Goal: Obtain resource: Obtain resource

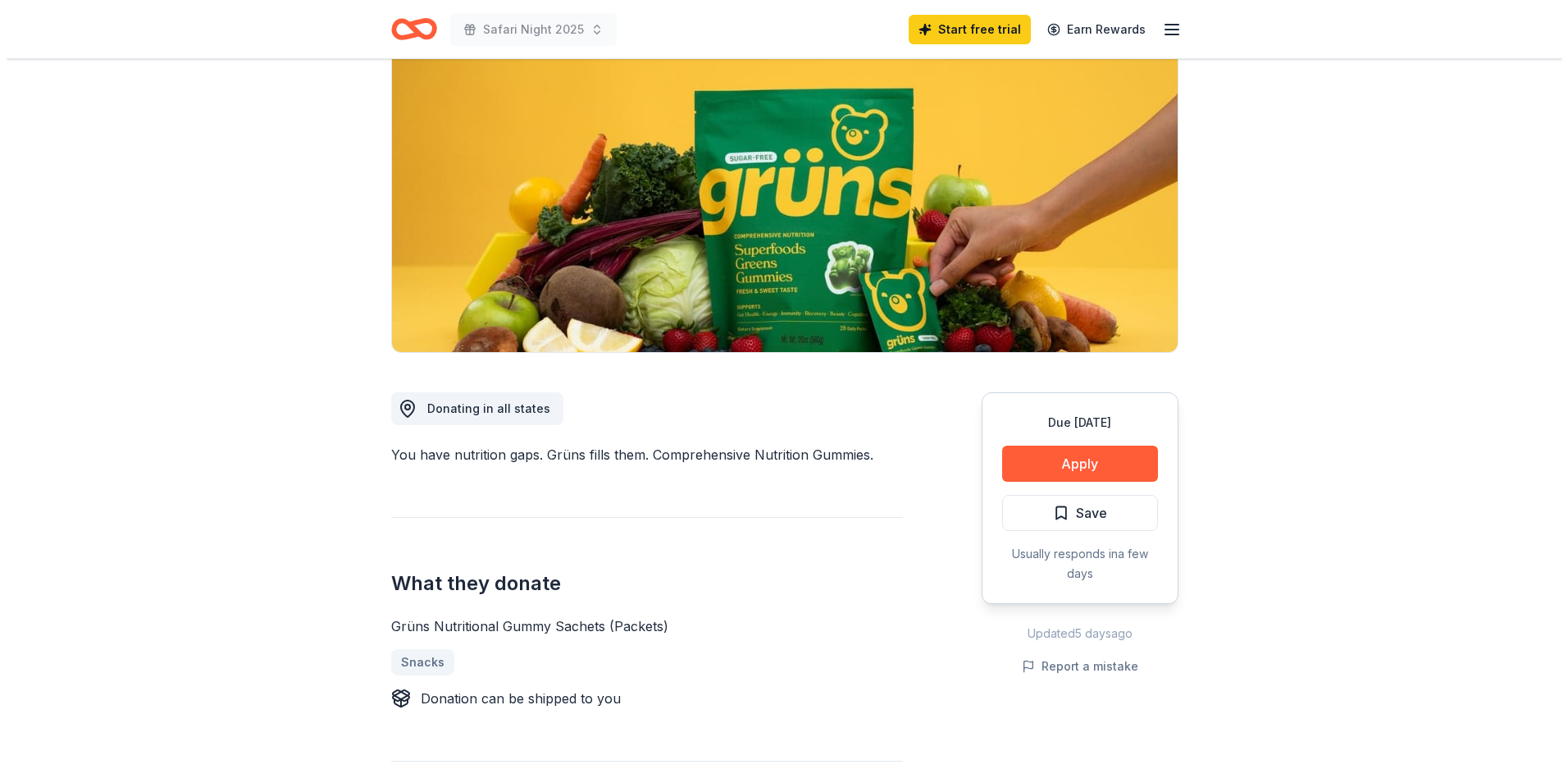
scroll to position [164, 0]
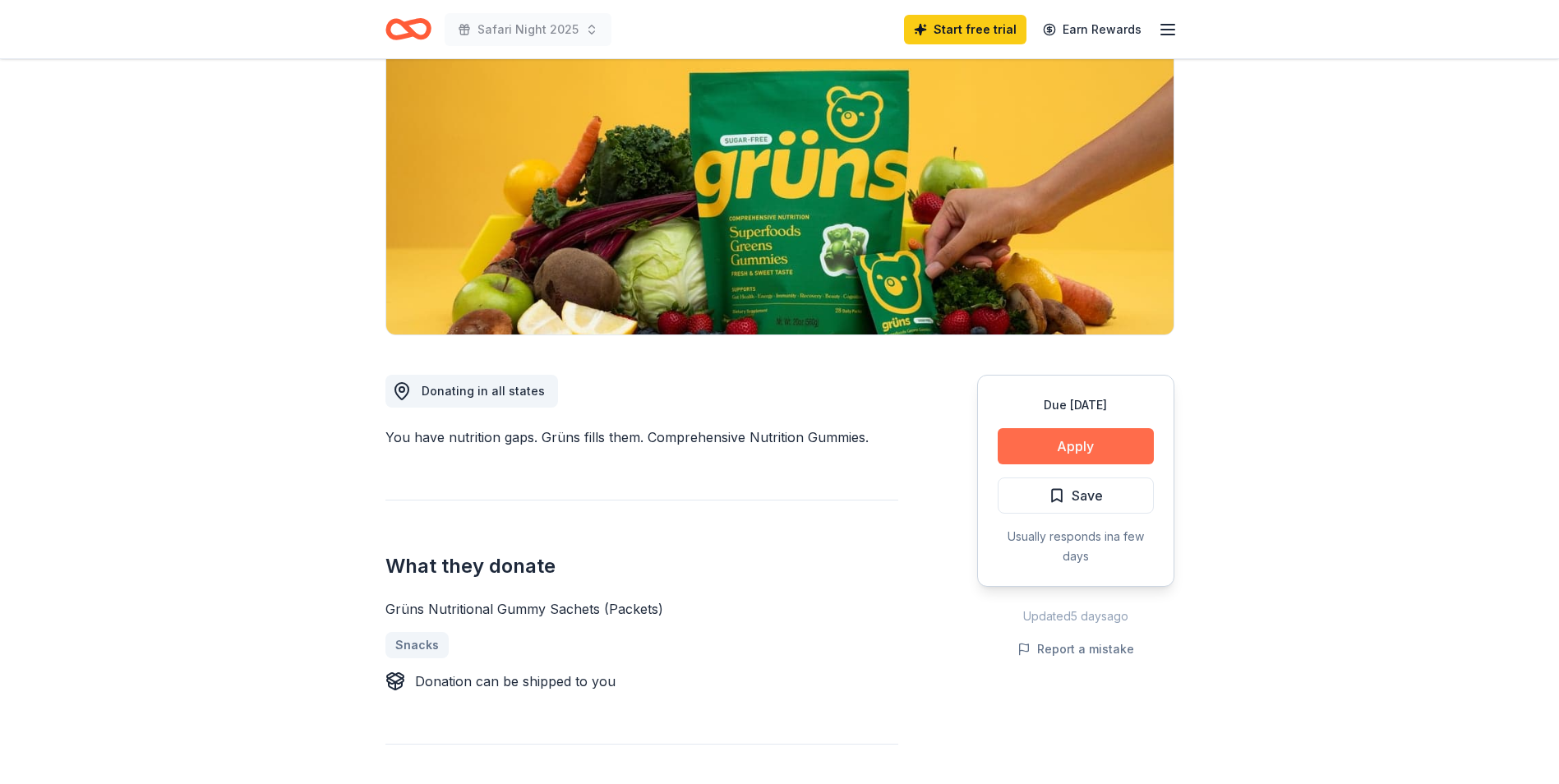
click at [1080, 441] on button "Apply" at bounding box center [1076, 446] width 156 height 36
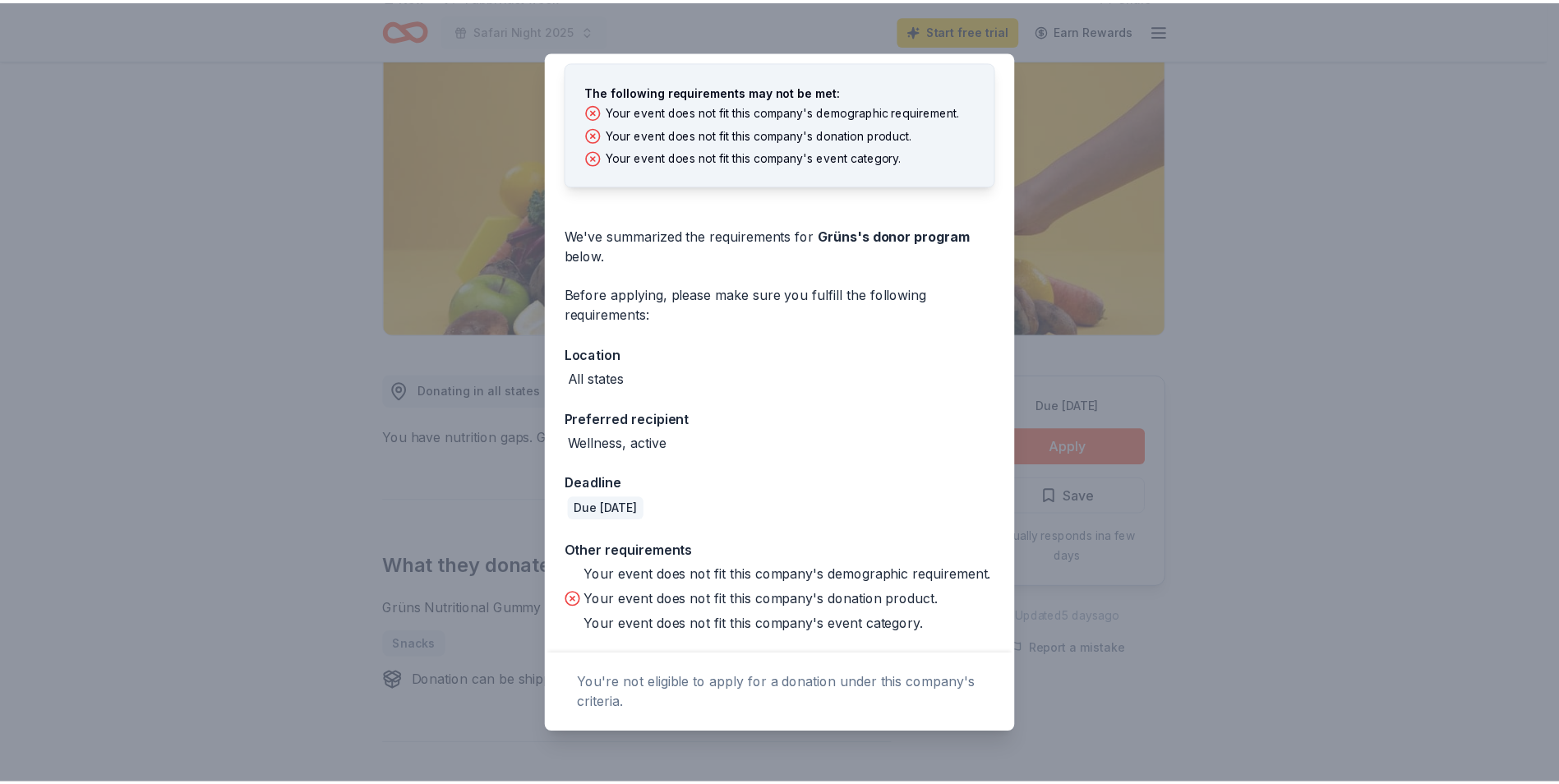
scroll to position [0, 0]
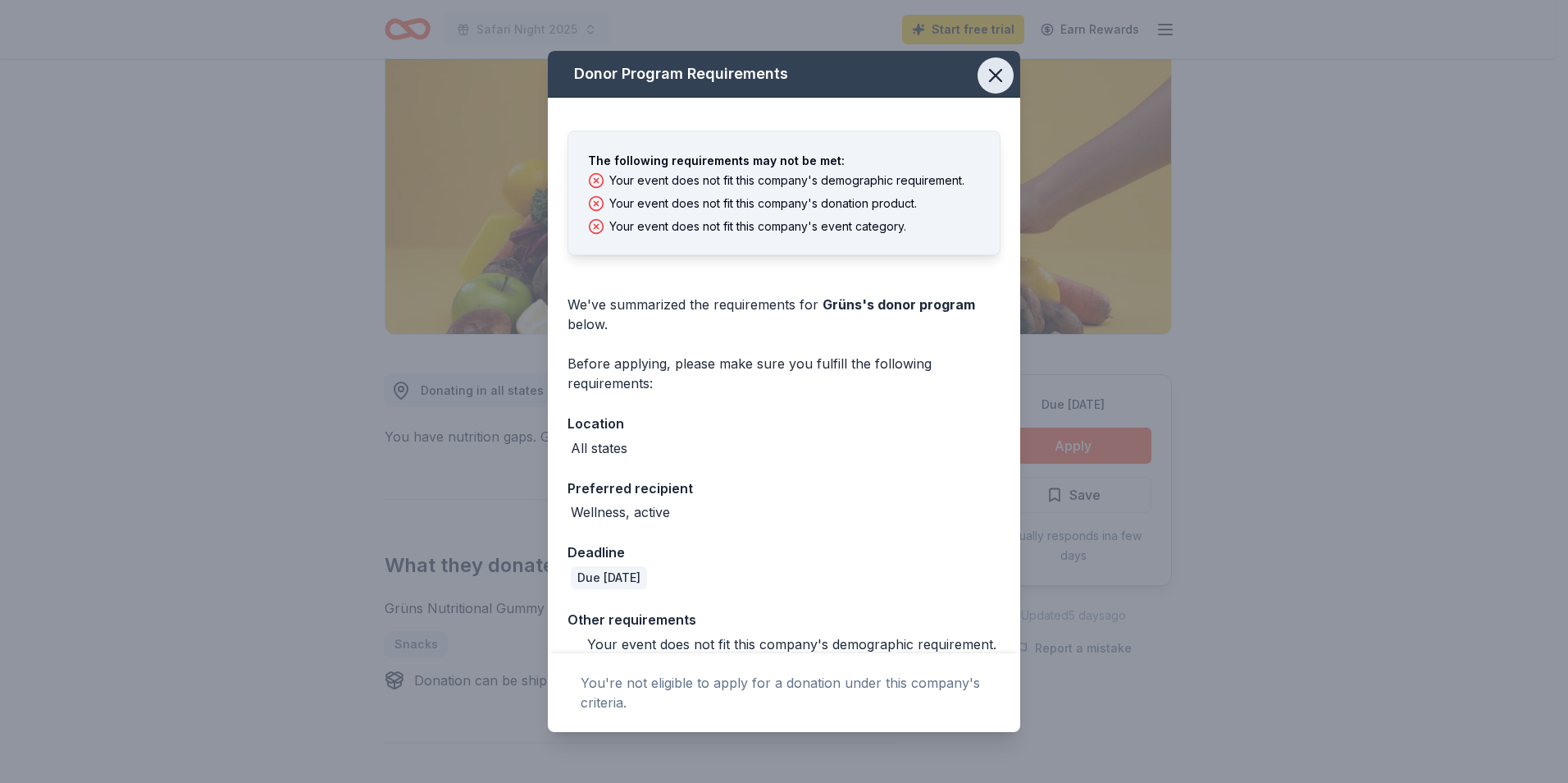
click at [990, 77] on icon "button" at bounding box center [996, 76] width 12 height 12
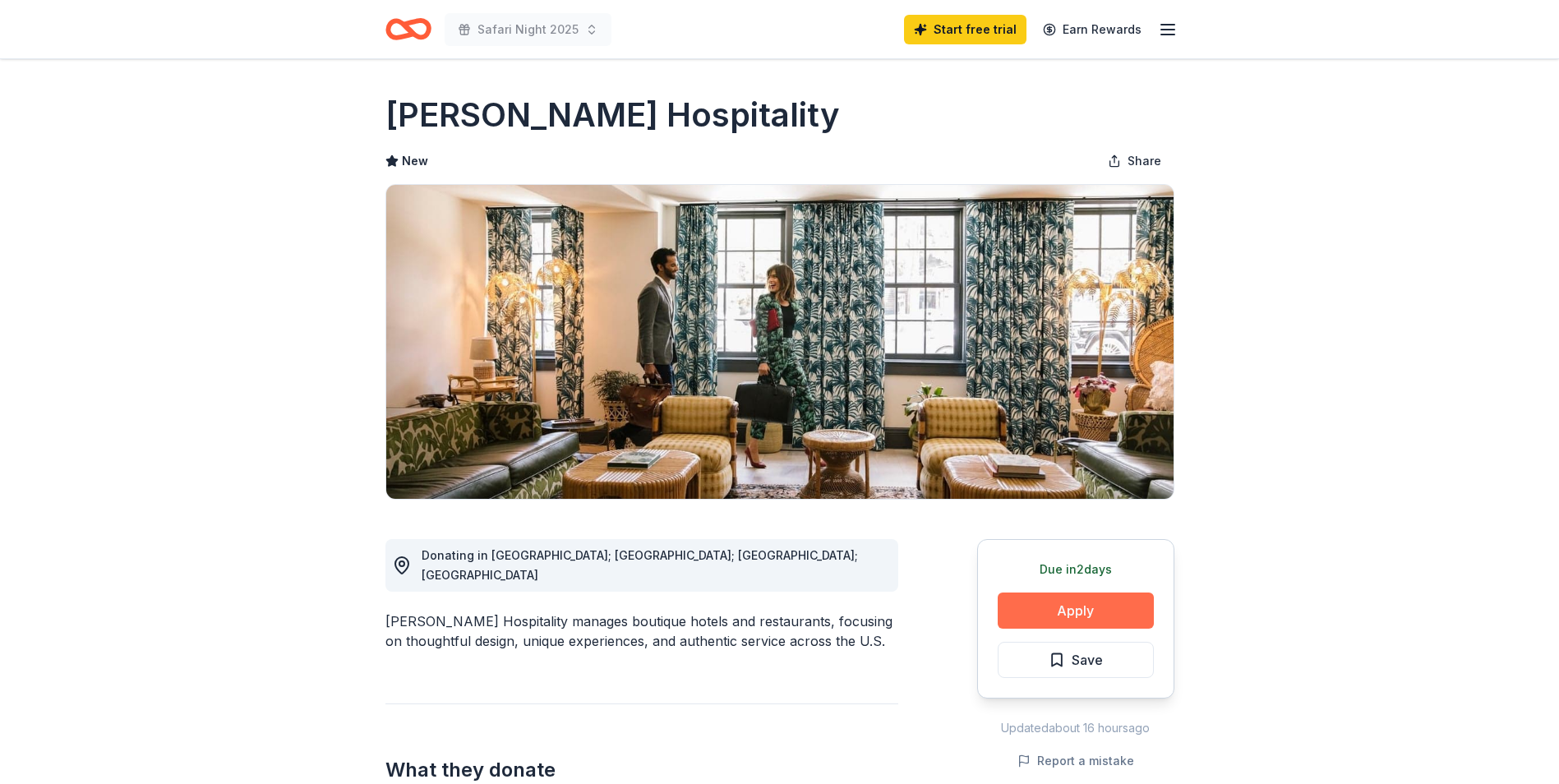
click at [1061, 615] on button "Apply" at bounding box center [1076, 610] width 156 height 36
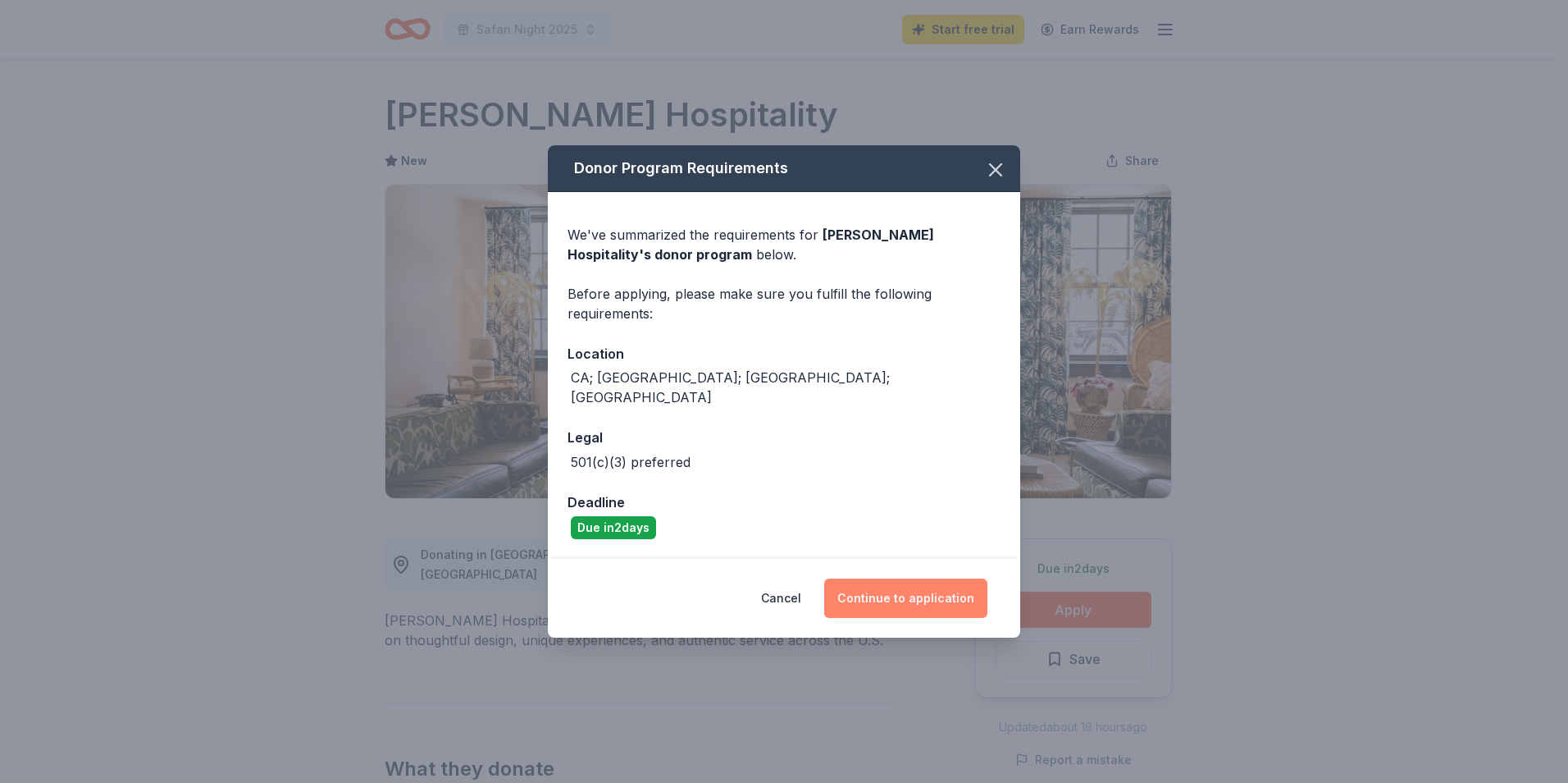
click at [917, 580] on button "Continue to application" at bounding box center [905, 598] width 163 height 39
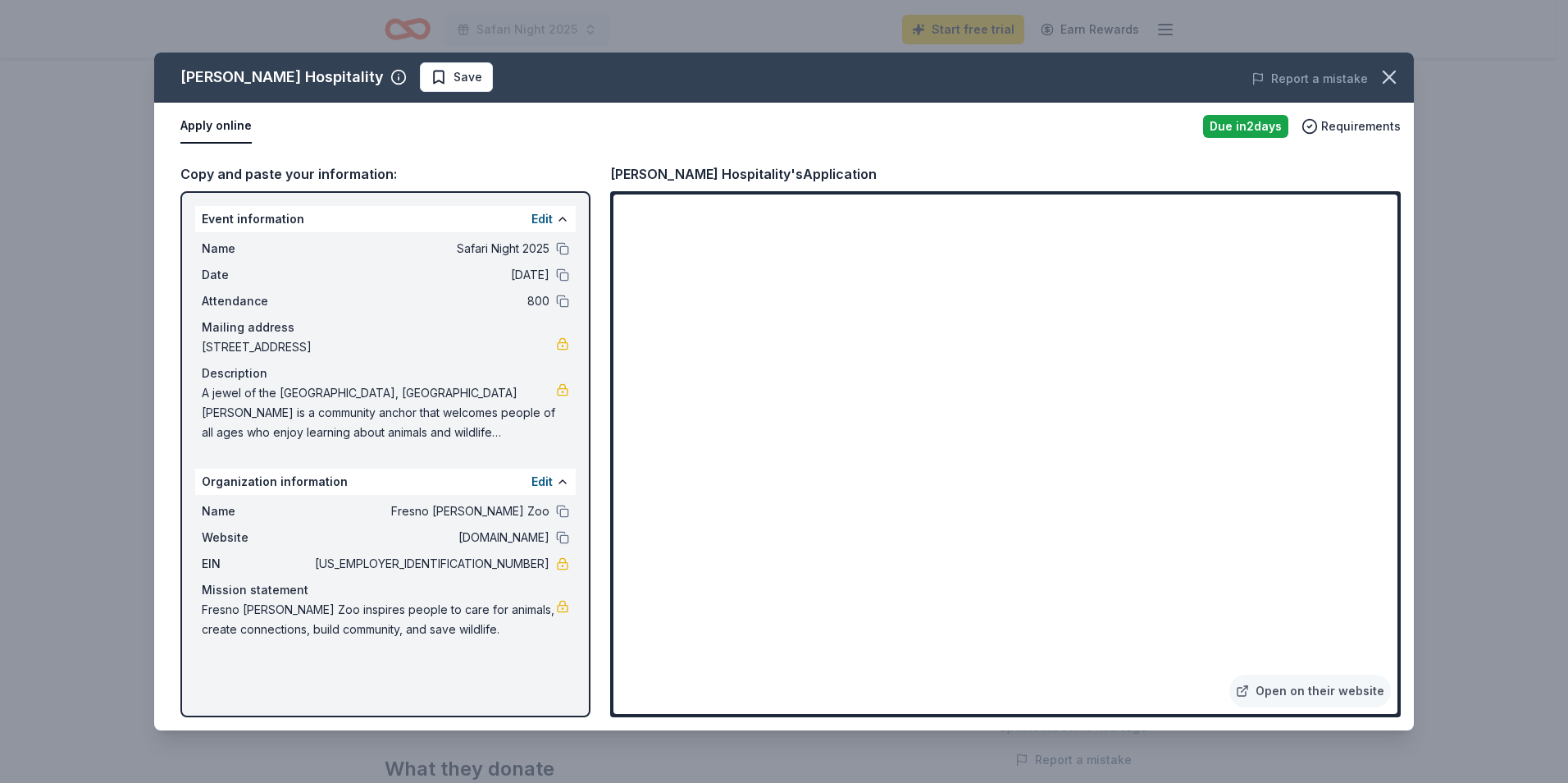
click at [419, 406] on span "A jewel of the Central Valley, Fresno Chaffee Zoo is a community anchor that we…" at bounding box center [378, 412] width 354 height 59
drag, startPoint x: 198, startPoint y: 394, endPoint x: 330, endPoint y: 413, distance: 133.4
click at [330, 413] on div "Name Safari Night 2025 Date 09/26/25 Attendance 800 Mailing address 1250 West O…" at bounding box center [385, 340] width 380 height 216
click at [406, 408] on span "A jewel of the Central Valley, Fresno Chaffee Zoo is a community anchor that we…" at bounding box center [378, 412] width 354 height 59
click at [1283, 690] on link "Open on their website" at bounding box center [1309, 691] width 161 height 32
